Goal: Task Accomplishment & Management: Complete application form

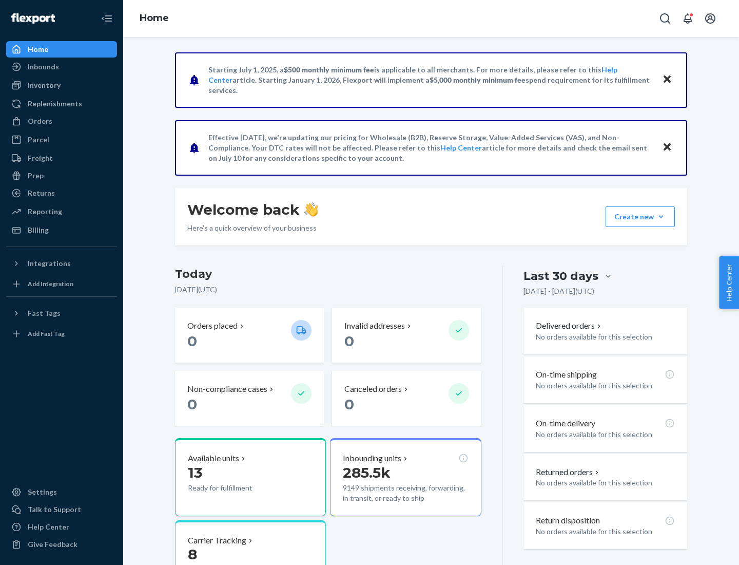
click at [661, 217] on button "Create new Create new inbound Create new order Create new product" at bounding box center [640, 216] width 69 height 21
click at [62, 67] on div "Inbounds" at bounding box center [61, 67] width 109 height 14
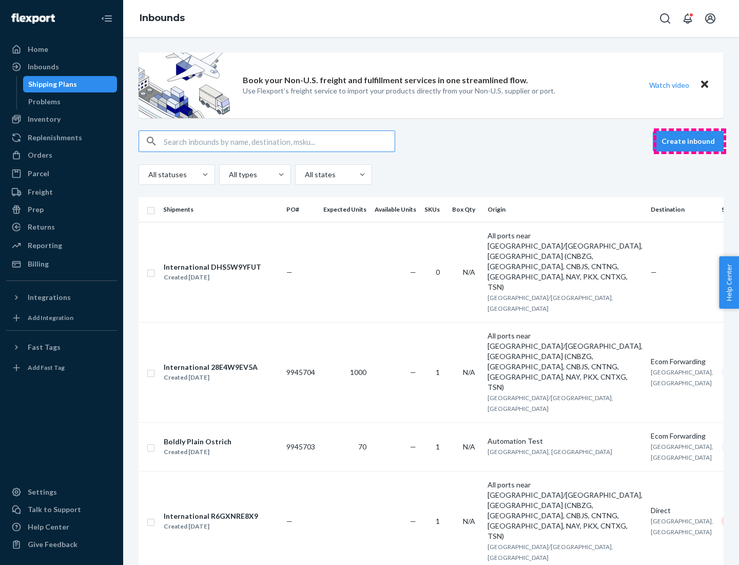
click at [690, 141] on button "Create inbound" at bounding box center [688, 141] width 71 height 21
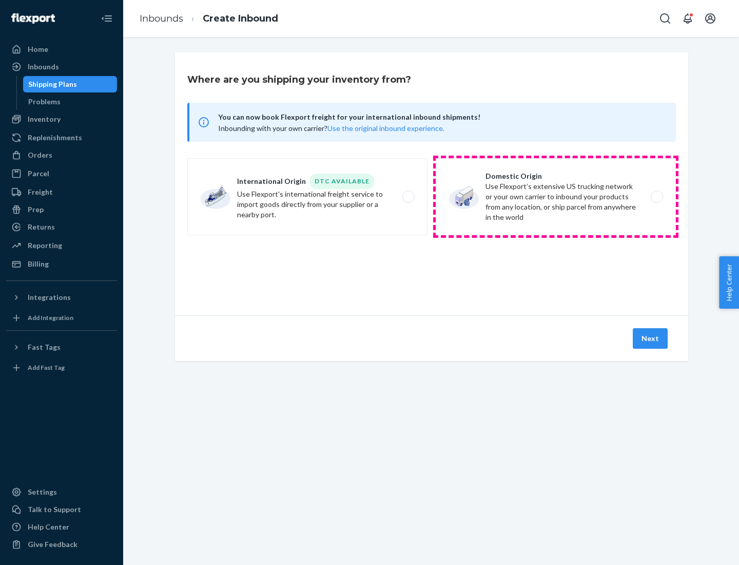
click at [556, 197] on label "Domestic Origin Use Flexport’s extensive US trucking network or your own carrie…" at bounding box center [556, 196] width 240 height 77
click at [657, 197] on input "Domestic Origin Use Flexport’s extensive US trucking network or your own carrie…" at bounding box center [660, 197] width 7 height 7
radio input "true"
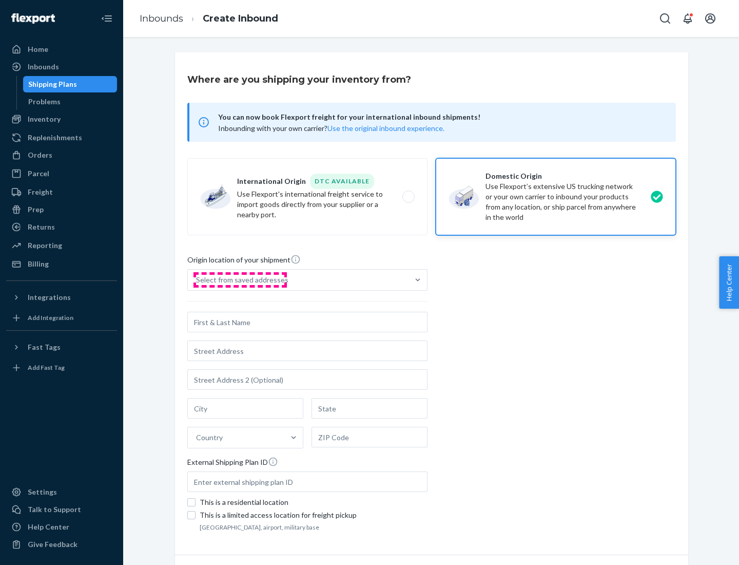
click at [240, 280] on div "Select from saved addresses" at bounding box center [242, 280] width 92 height 10
click at [197, 280] on input "Select from saved addresses" at bounding box center [196, 280] width 1 height 10
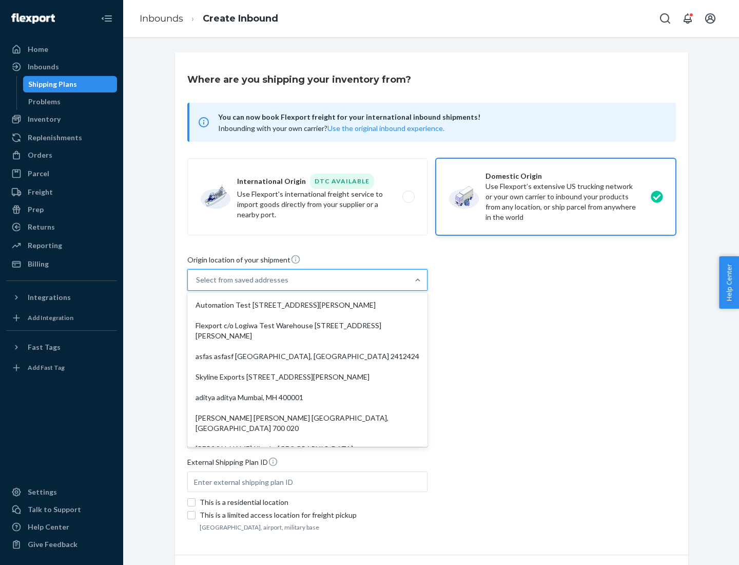
scroll to position [4, 0]
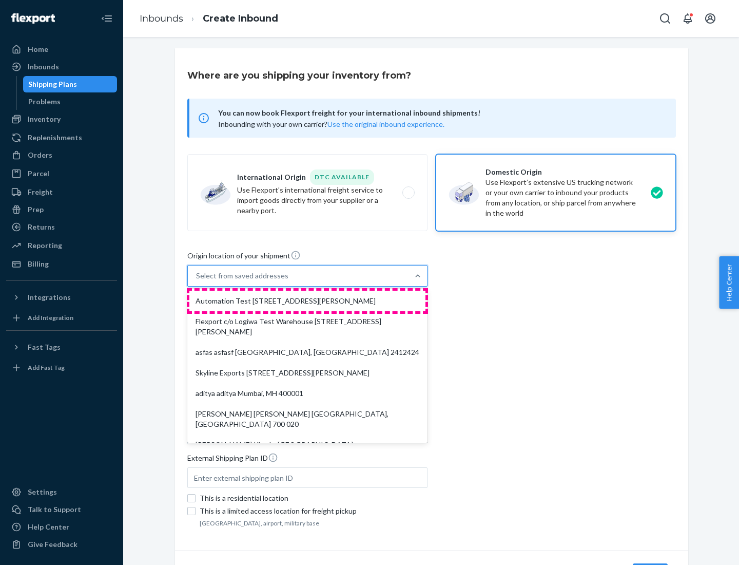
click at [308, 301] on div "Automation Test [STREET_ADDRESS][PERSON_NAME]" at bounding box center [307, 301] width 236 height 21
click at [197, 281] on input "option Automation Test [STREET_ADDRESS][PERSON_NAME]. 9 results available. Use …" at bounding box center [196, 276] width 1 height 10
type input "Automation Test"
type input "[STREET_ADDRESS][PERSON_NAME]"
type input "9th Floor"
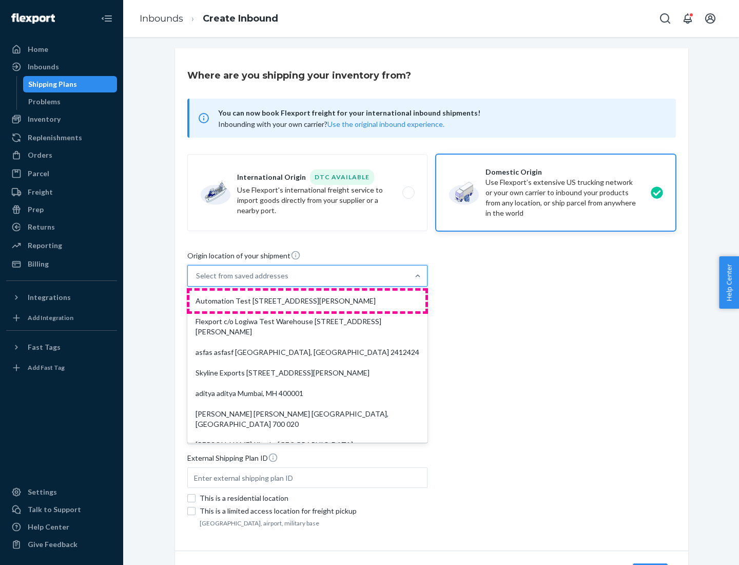
type input "[GEOGRAPHIC_DATA]"
type input "CA"
type input "94104"
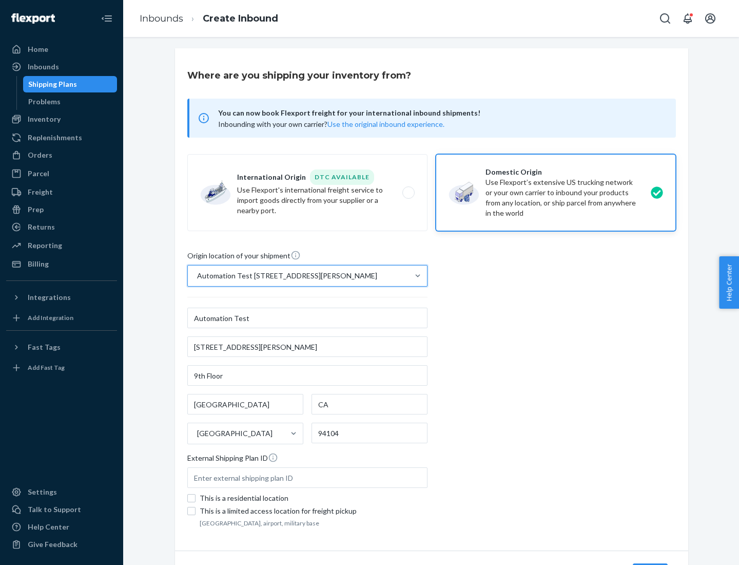
scroll to position [60, 0]
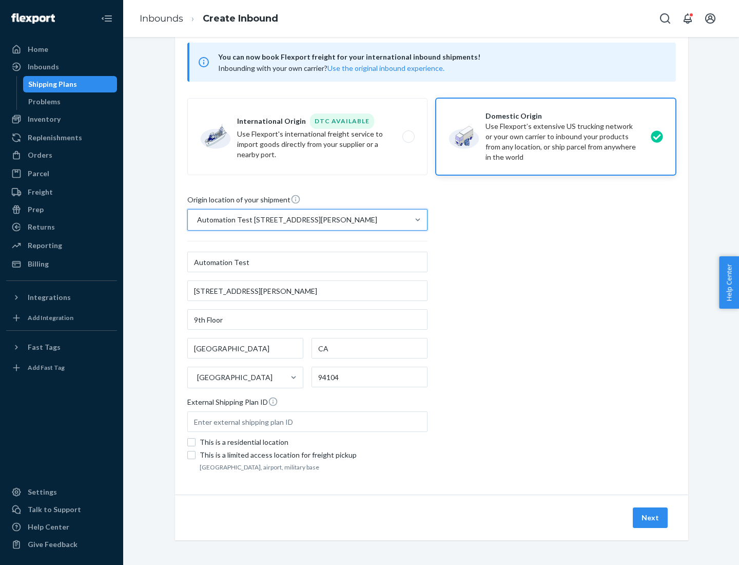
click at [651, 518] on button "Next" at bounding box center [650, 517] width 35 height 21
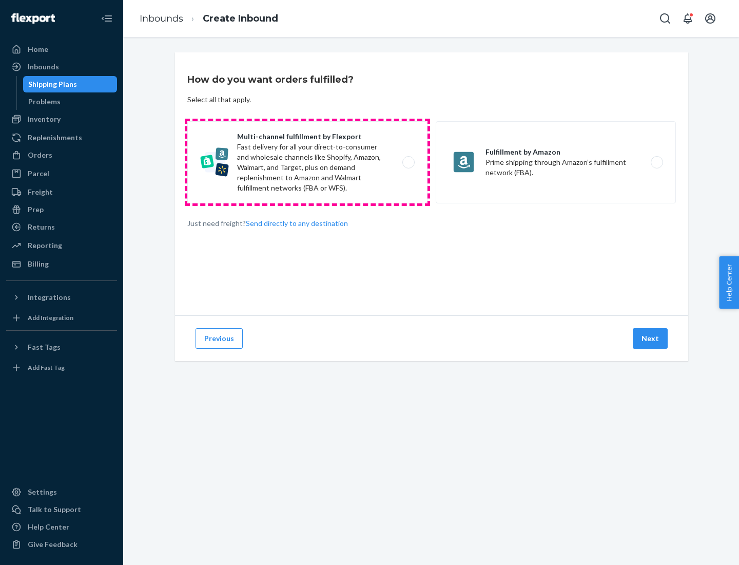
click at [308, 162] on label "Multi-channel fulfillment by Flexport Fast delivery for all your direct-to-cons…" at bounding box center [307, 162] width 240 height 82
click at [408, 162] on input "Multi-channel fulfillment by Flexport Fast delivery for all your direct-to-cons…" at bounding box center [411, 162] width 7 height 7
radio input "true"
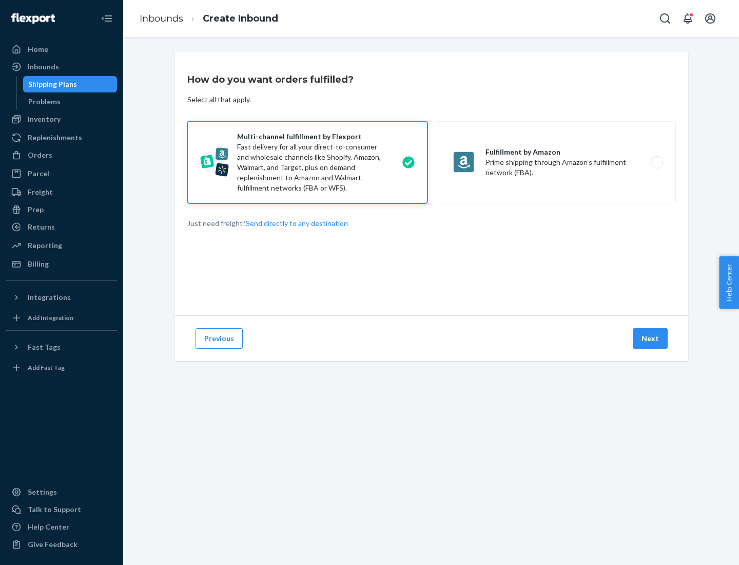
click at [651, 338] on button "Next" at bounding box center [650, 338] width 35 height 21
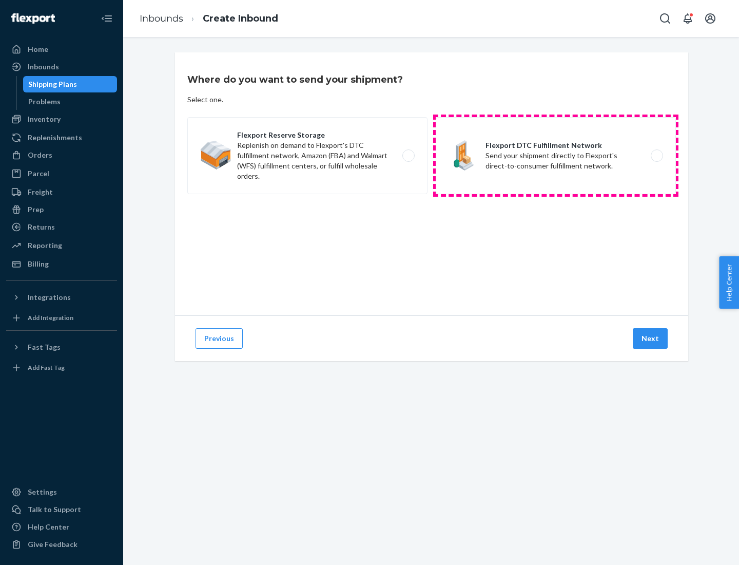
click at [556, 156] on label "Flexport DTC Fulfillment Network Send your shipment directly to Flexport's dire…" at bounding box center [556, 155] width 240 height 77
click at [657, 156] on input "Flexport DTC Fulfillment Network Send your shipment directly to Flexport's dire…" at bounding box center [660, 155] width 7 height 7
radio input "true"
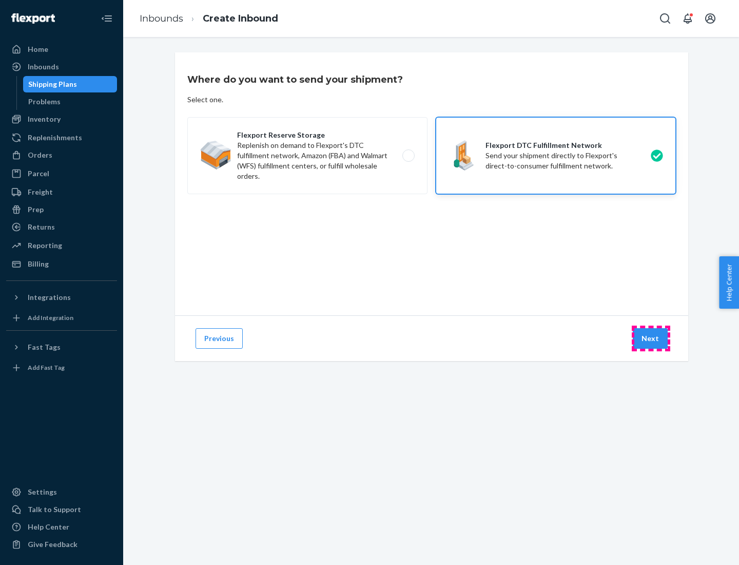
click at [651, 338] on button "Next" at bounding box center [650, 338] width 35 height 21
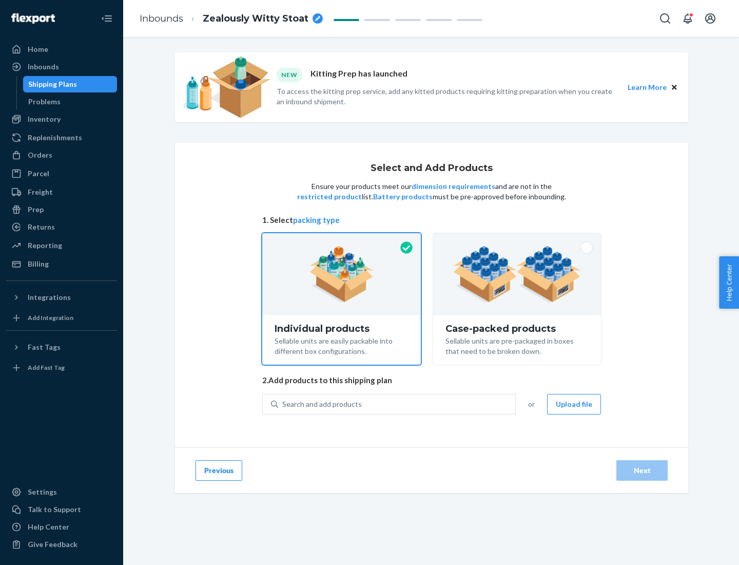
click at [518, 274] on img at bounding box center [517, 274] width 128 height 56
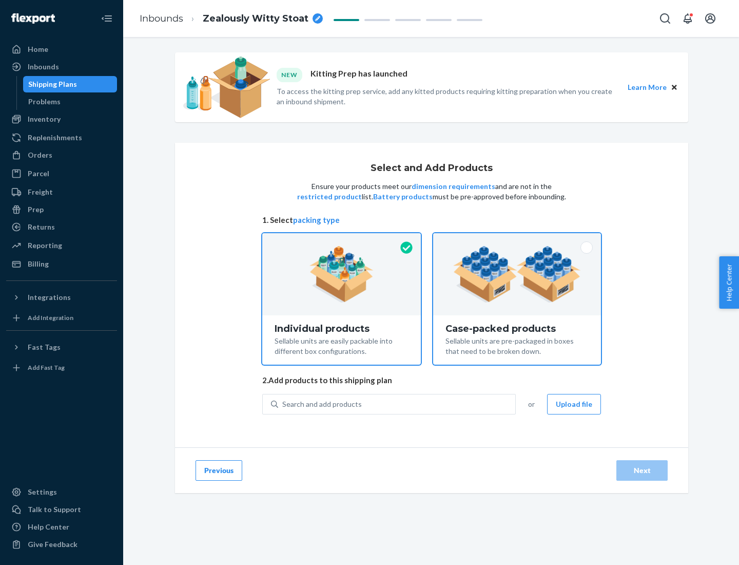
click at [518, 240] on input "Case-packed products Sellable units are pre-packaged in boxes that need to be b…" at bounding box center [517, 236] width 7 height 7
radio input "true"
radio input "false"
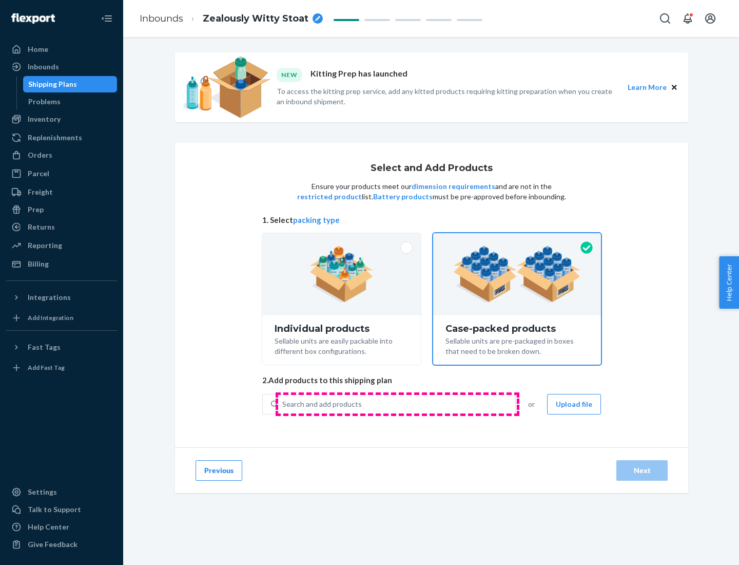
click at [397, 404] on div "Search and add products" at bounding box center [396, 404] width 237 height 18
click at [283, 404] on input "Search and add products" at bounding box center [282, 404] width 1 height 10
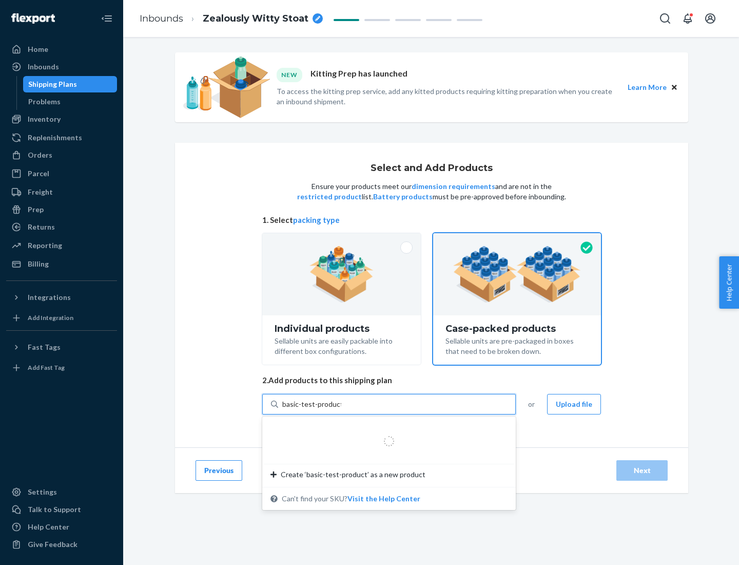
type input "basic-test-product-1"
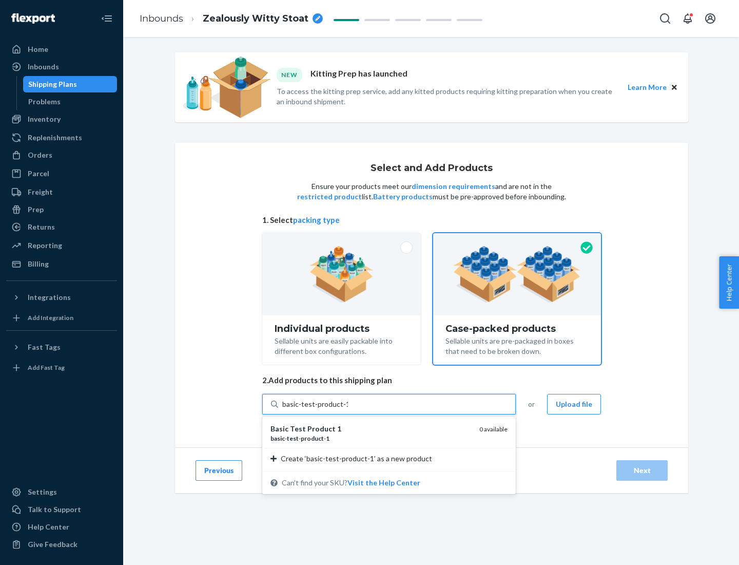
click at [371, 438] on div "basic - test - product - 1" at bounding box center [371, 438] width 201 height 9
click at [348, 409] on input "basic-test-product-1" at bounding box center [315, 404] width 66 height 10
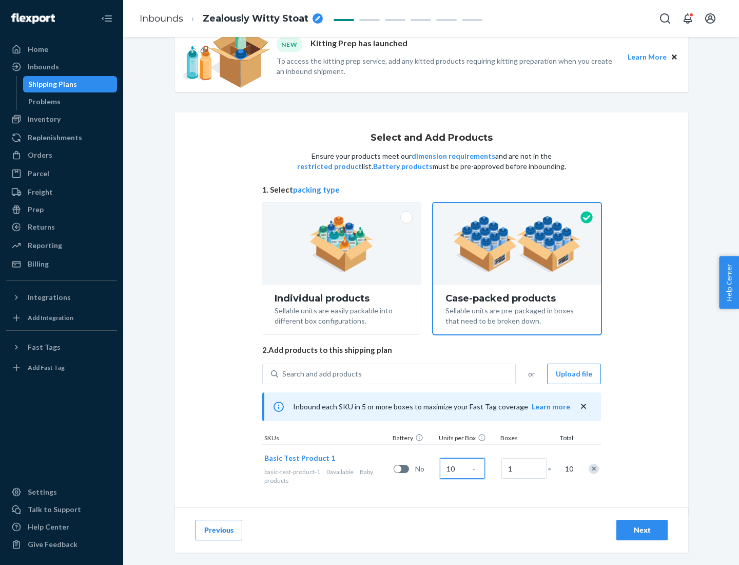
scroll to position [37, 0]
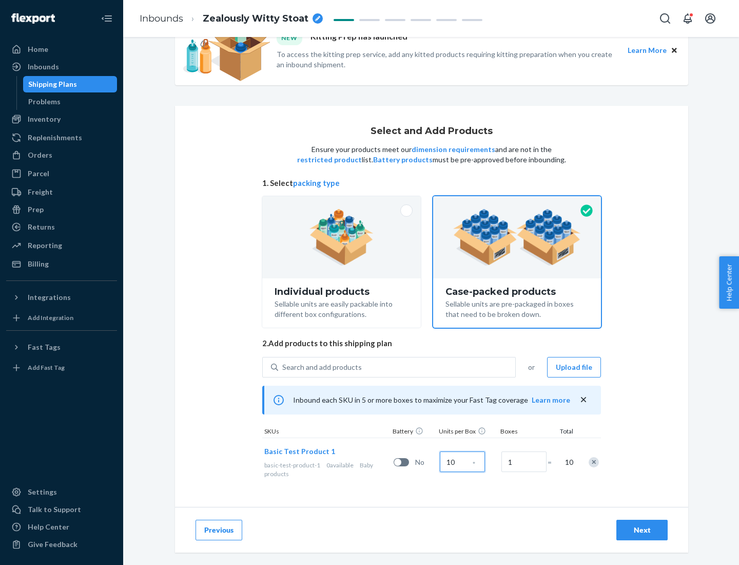
type input "10"
type input "7"
click at [642, 530] on div "Next" at bounding box center [642, 530] width 34 height 10
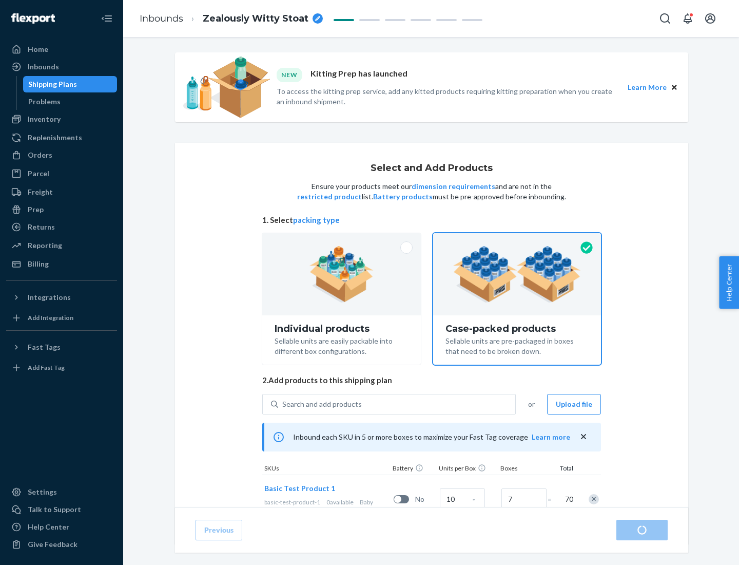
radio input "true"
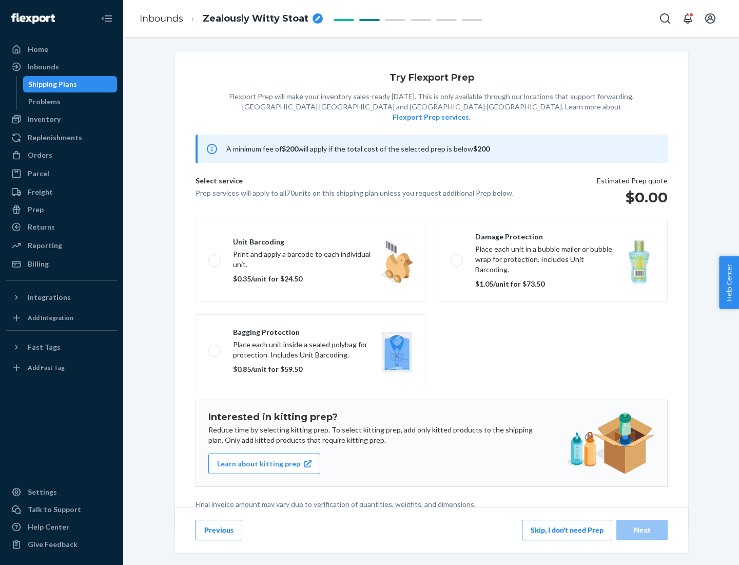
scroll to position [3, 0]
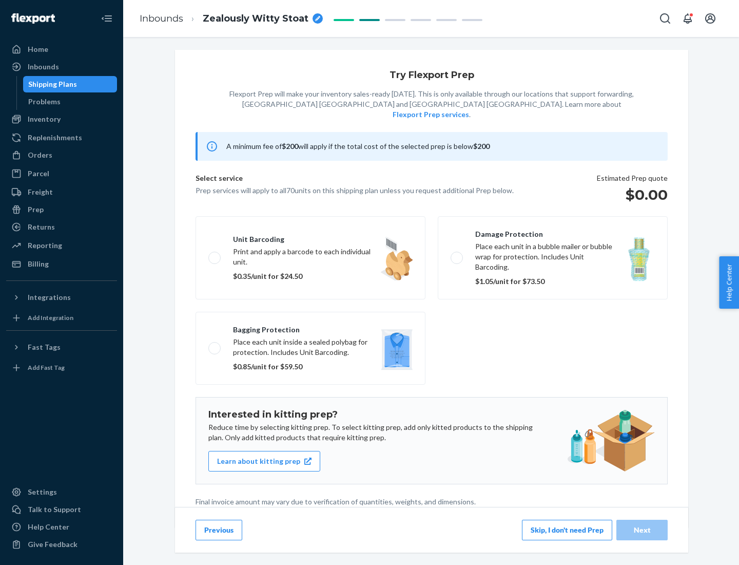
click at [311, 327] on label "Bagging protection Place each unit inside a sealed polybag for protection. Incl…" at bounding box center [311, 348] width 230 height 73
click at [215, 345] on input "Bagging protection Place each unit inside a sealed polybag for protection. Incl…" at bounding box center [211, 348] width 7 height 7
checkbox input "true"
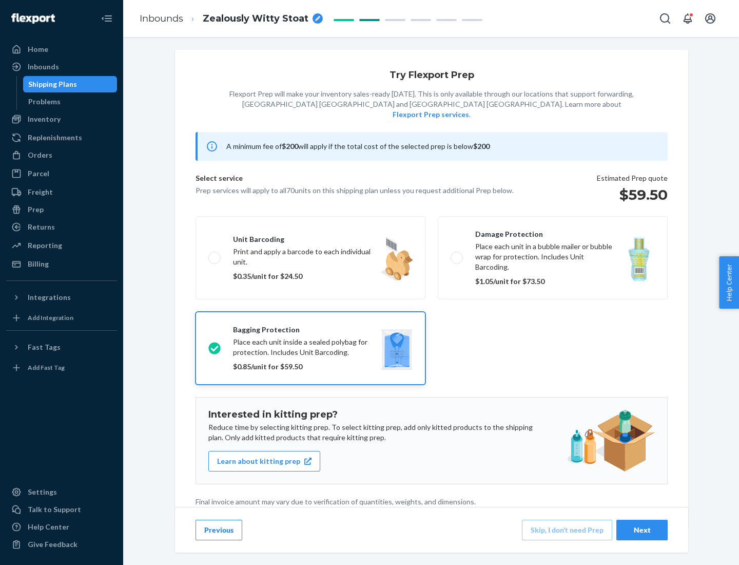
click at [642, 529] on div "Next" at bounding box center [642, 530] width 34 height 10
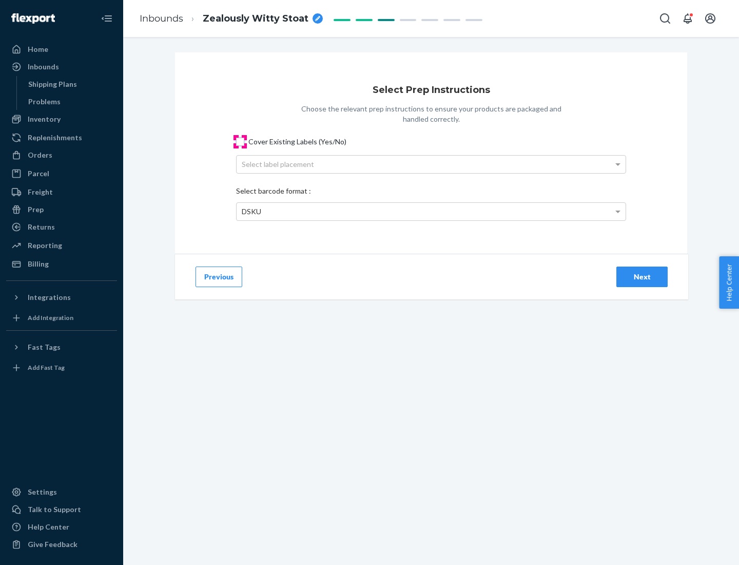
click at [240, 141] on input "Cover Existing Labels (Yes/No)" at bounding box center [240, 142] width 8 height 8
checkbox input "true"
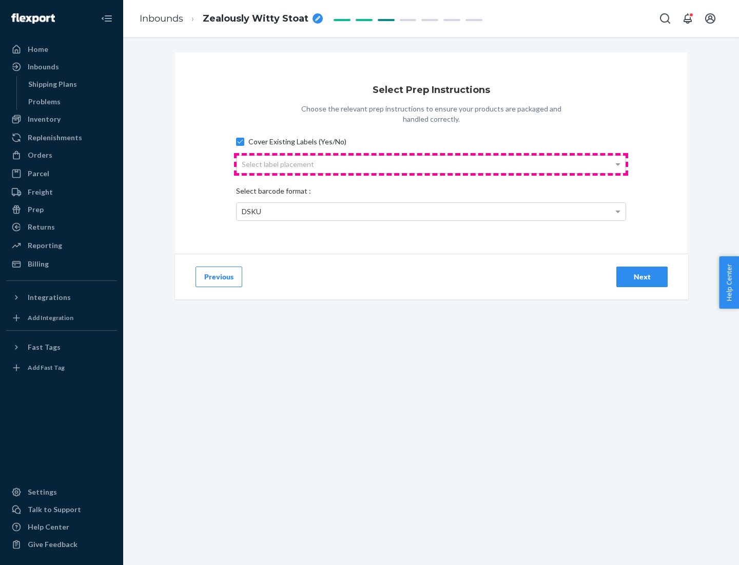
click at [431, 164] on div "Select label placement" at bounding box center [431, 164] width 389 height 17
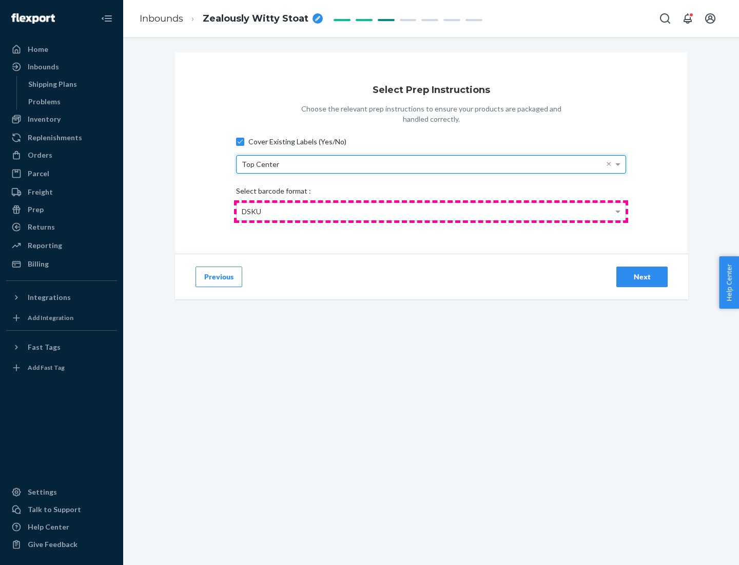
click at [431, 211] on div "DSKU" at bounding box center [431, 211] width 389 height 17
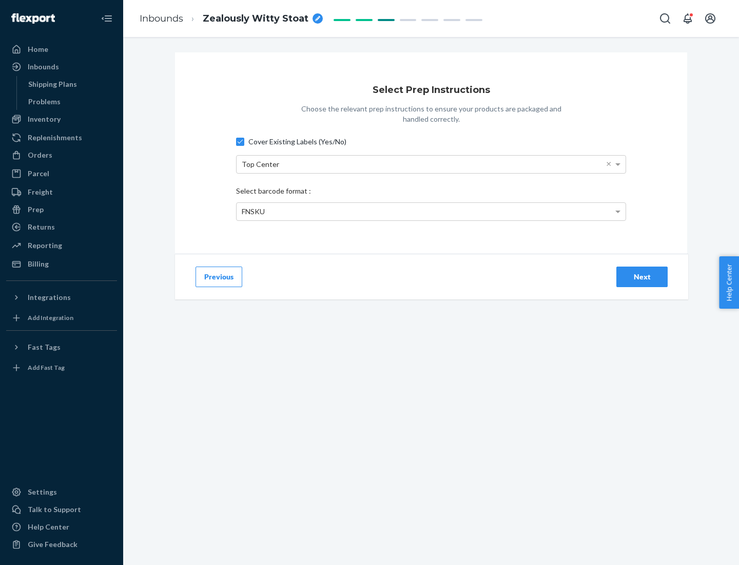
click at [642, 276] on div "Next" at bounding box center [642, 277] width 34 height 10
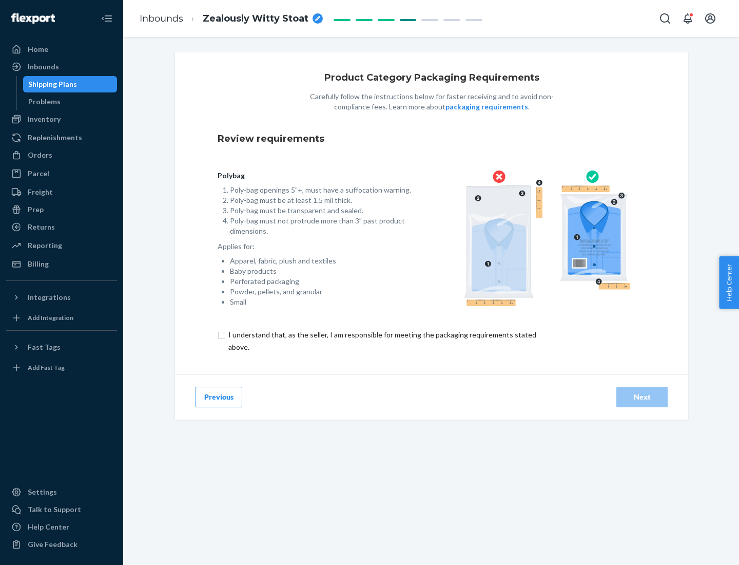
click at [381, 340] on input "checkbox" at bounding box center [388, 341] width 341 height 25
checkbox input "true"
click at [642, 396] on div "Next" at bounding box center [642, 397] width 34 height 10
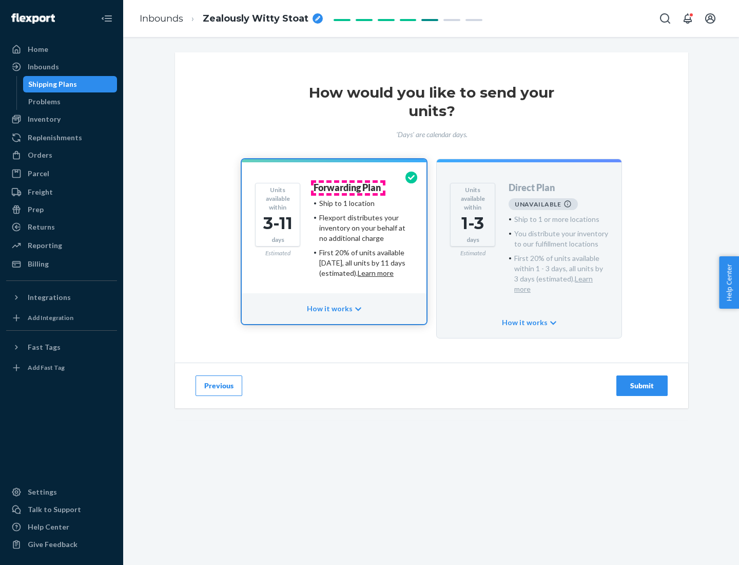
click at [348, 187] on h4 "Forwarding Plan" at bounding box center [347, 188] width 67 height 10
click at [642, 380] on div "Submit" at bounding box center [642, 385] width 34 height 10
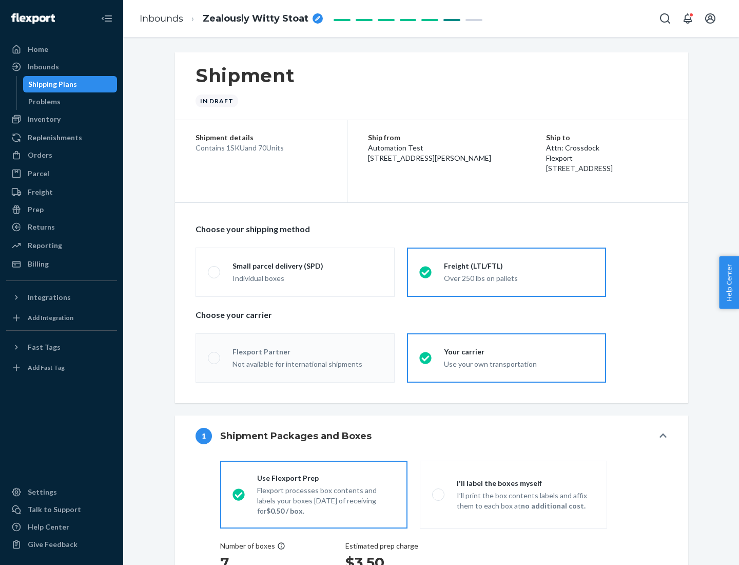
radio input "true"
radio input "false"
radio input "true"
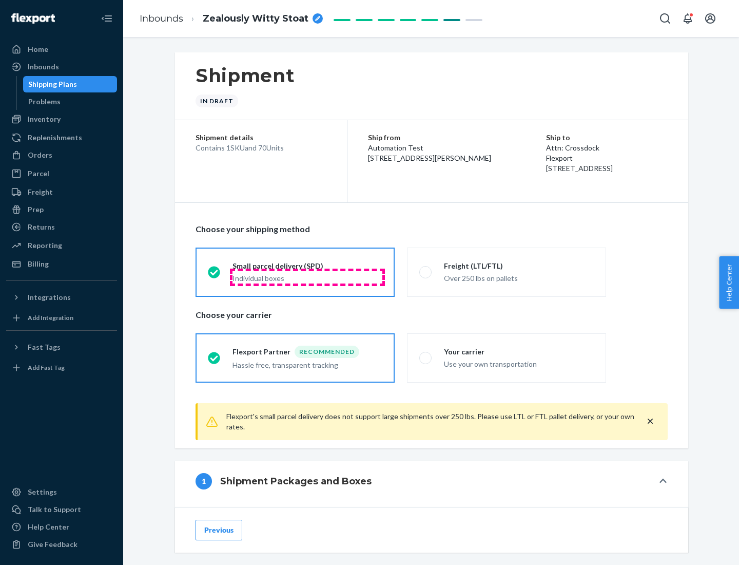
click at [308, 277] on div "Individual boxes" at bounding box center [308, 278] width 150 height 10
click at [215, 275] on input "Small parcel delivery (SPD) Individual boxes" at bounding box center [211, 272] width 7 height 7
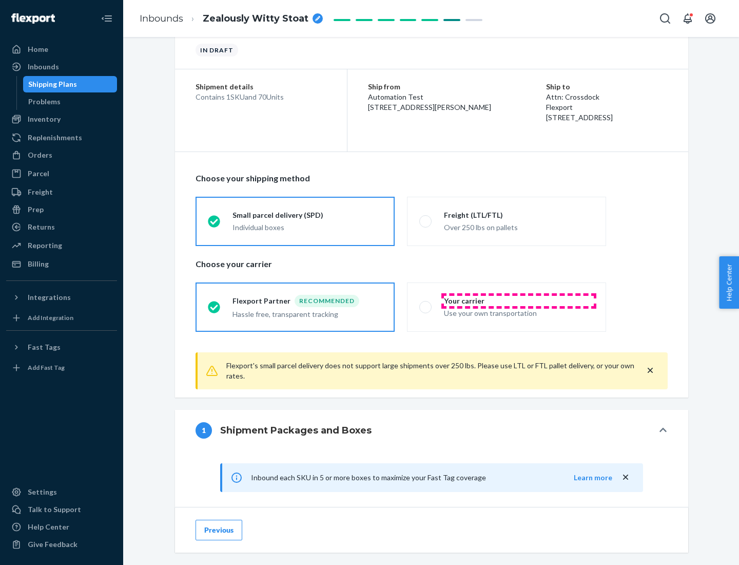
click at [519, 300] on div "Your carrier" at bounding box center [519, 301] width 150 height 10
click at [426, 303] on input "Your carrier Use your own transportation" at bounding box center [422, 306] width 7 height 7
radio input "true"
radio input "false"
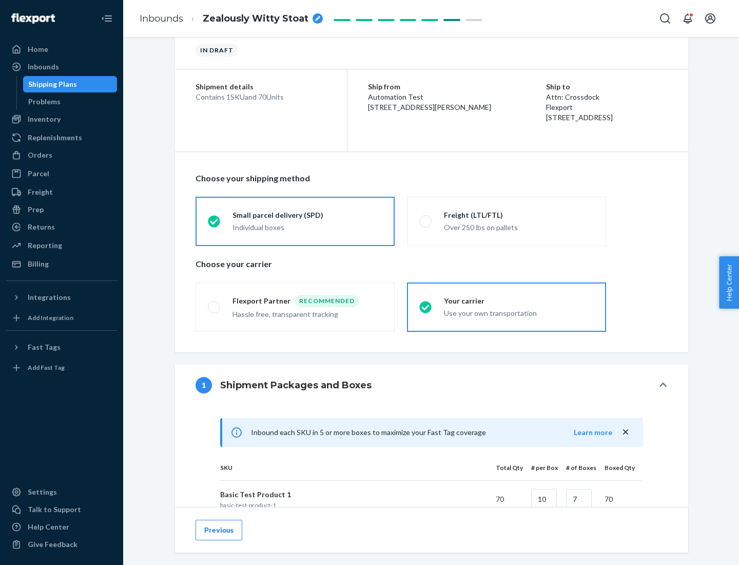
scroll to position [249, 0]
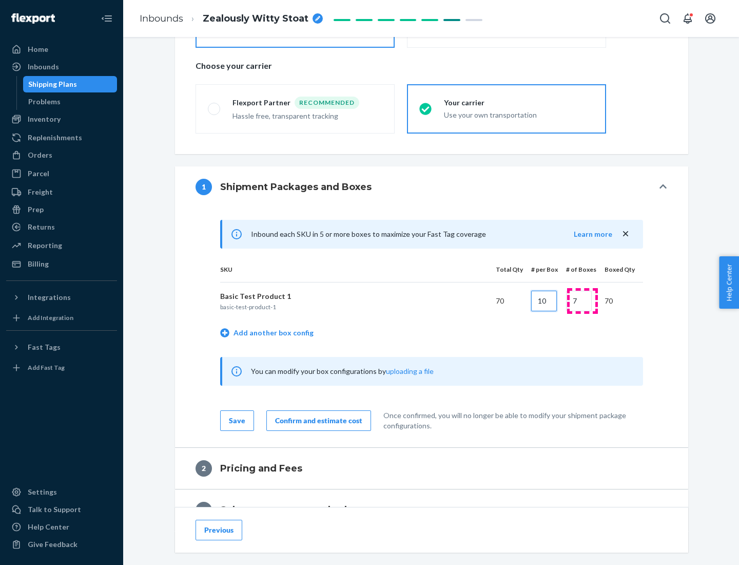
type input "10"
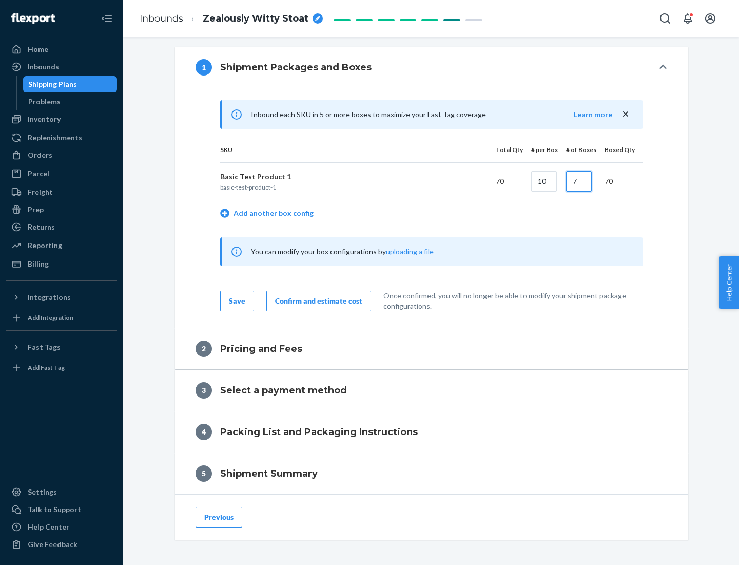
type input "7"
click at [317, 300] on div "Confirm and estimate cost" at bounding box center [318, 301] width 87 height 10
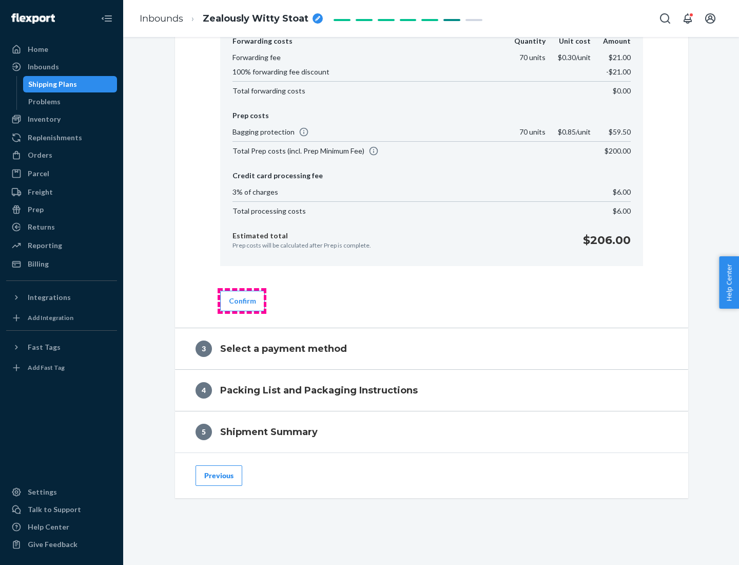
click at [242, 300] on button "Confirm" at bounding box center [242, 301] width 45 height 21
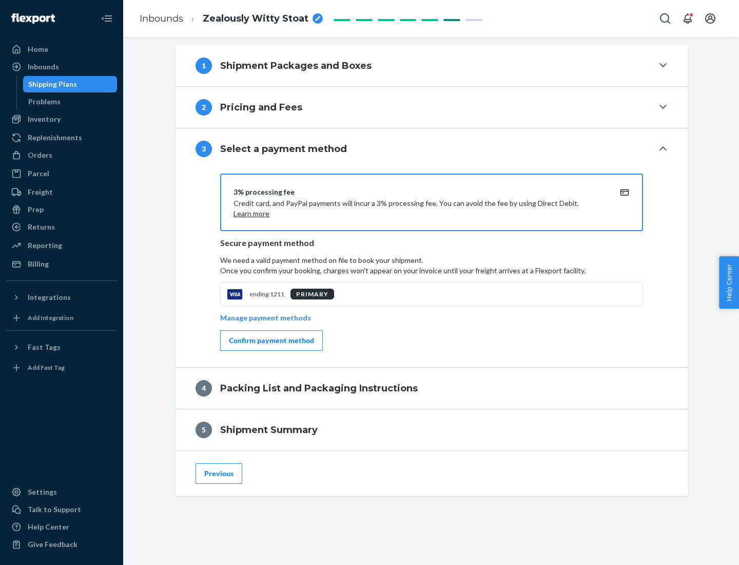
click at [271, 340] on div "Confirm payment method" at bounding box center [271, 340] width 85 height 10
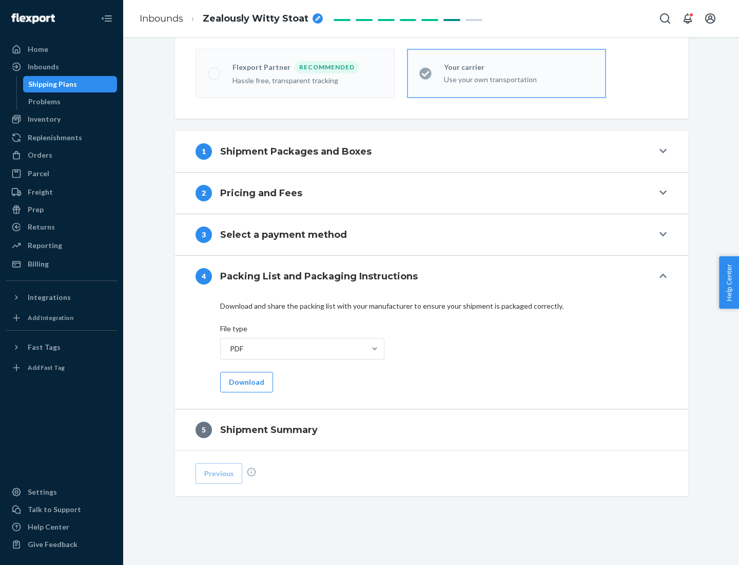
scroll to position [284, 0]
click at [245, 381] on button "Download" at bounding box center [246, 382] width 53 height 21
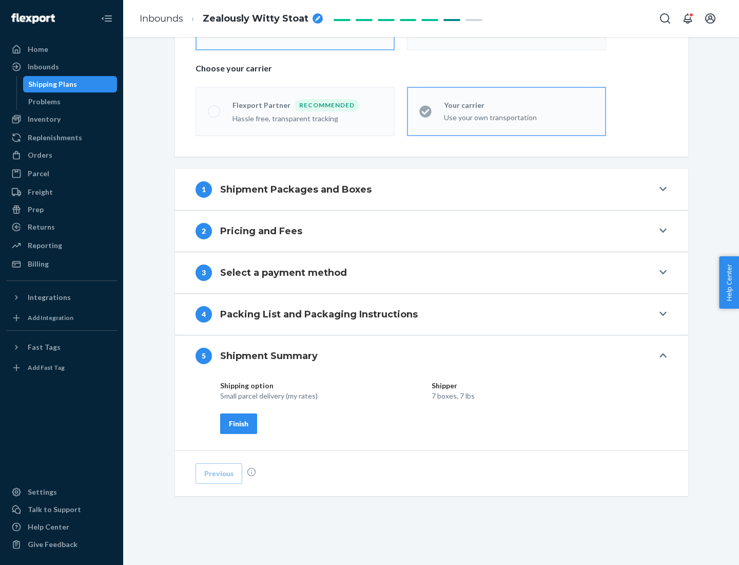
scroll to position [246, 0]
